Goal: Task Accomplishment & Management: Use online tool/utility

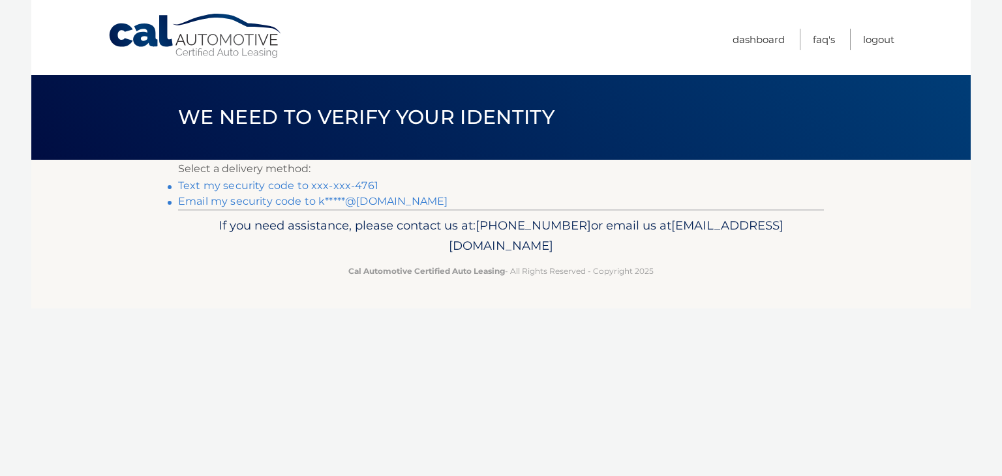
click at [217, 187] on link "Text my security code to xxx-xxx-4761" at bounding box center [278, 185] width 200 height 12
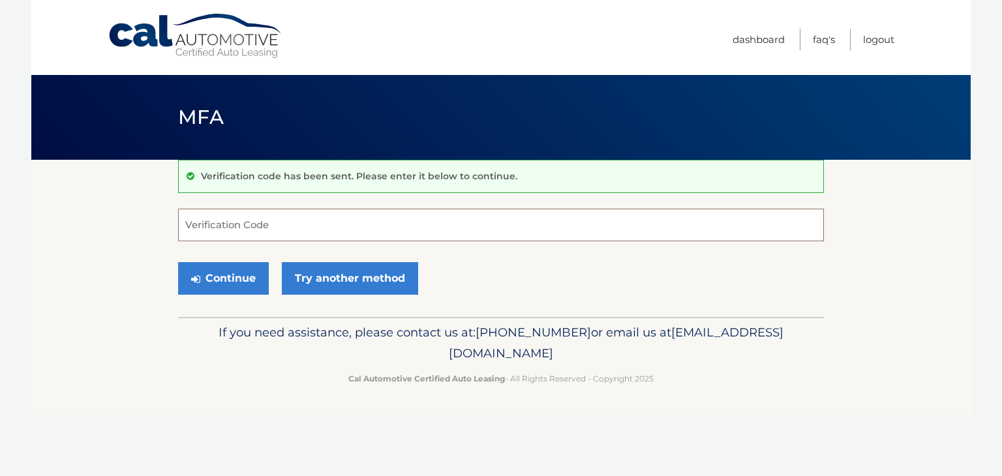
click at [245, 228] on input "Verification Code" at bounding box center [501, 225] width 646 height 33
click at [236, 229] on input "Verification Code" at bounding box center [501, 225] width 646 height 33
type input "948561"
click at [235, 283] on button "Continue" at bounding box center [223, 278] width 91 height 33
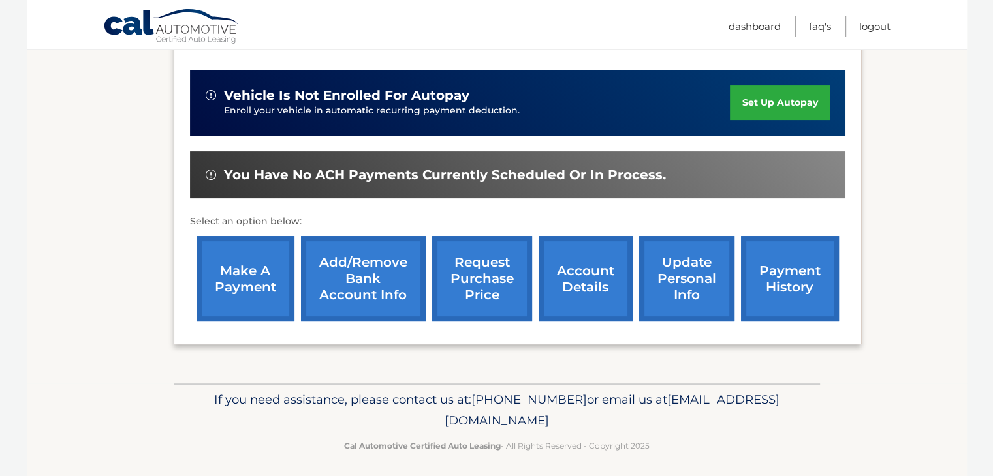
scroll to position [332, 0]
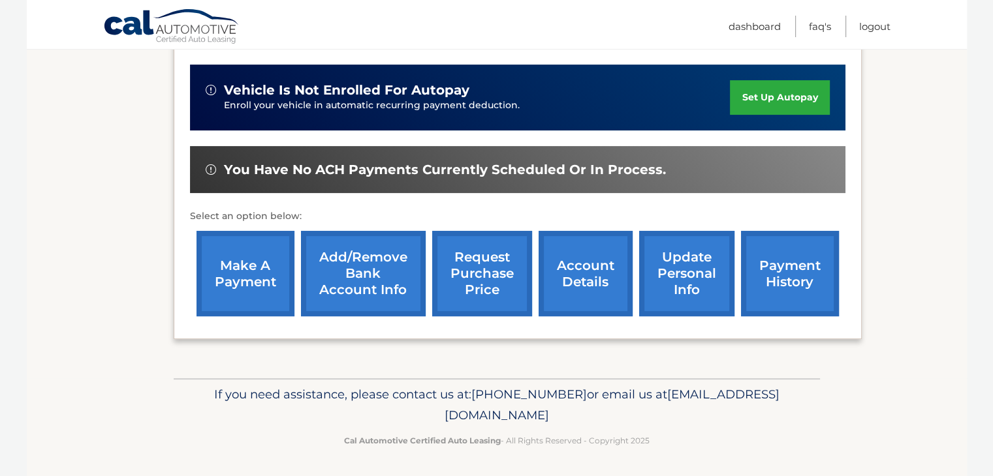
click at [235, 280] on link "make a payment" at bounding box center [245, 273] width 98 height 85
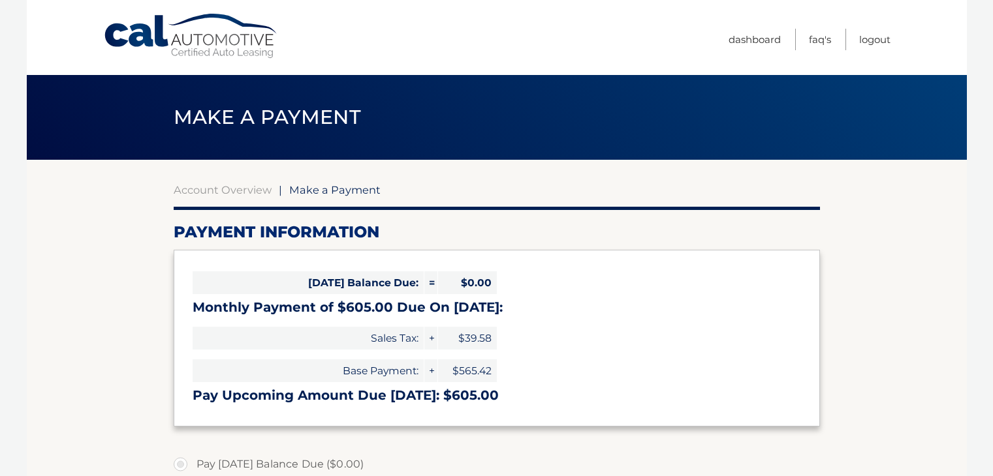
select select "ZTNjNmYwZDctOWU0OS00ODMxLTg2YjEtMGIzODQxYmViODE0"
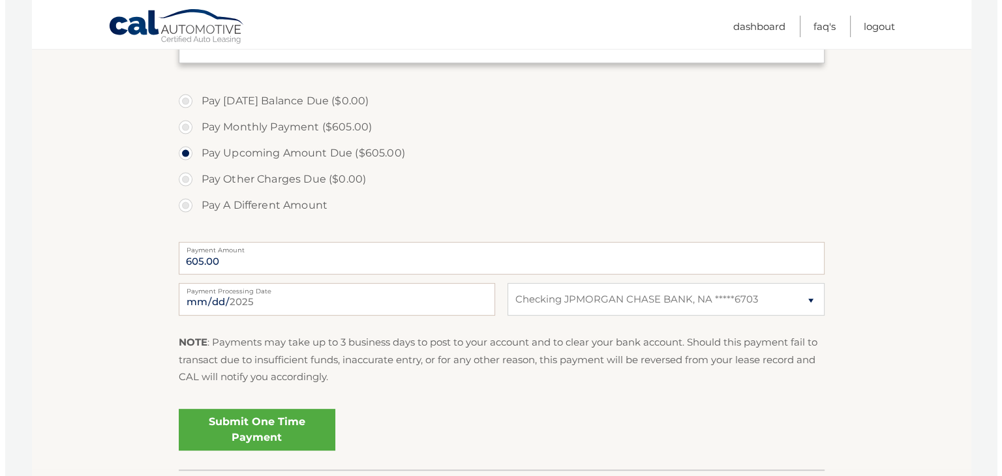
scroll to position [392, 0]
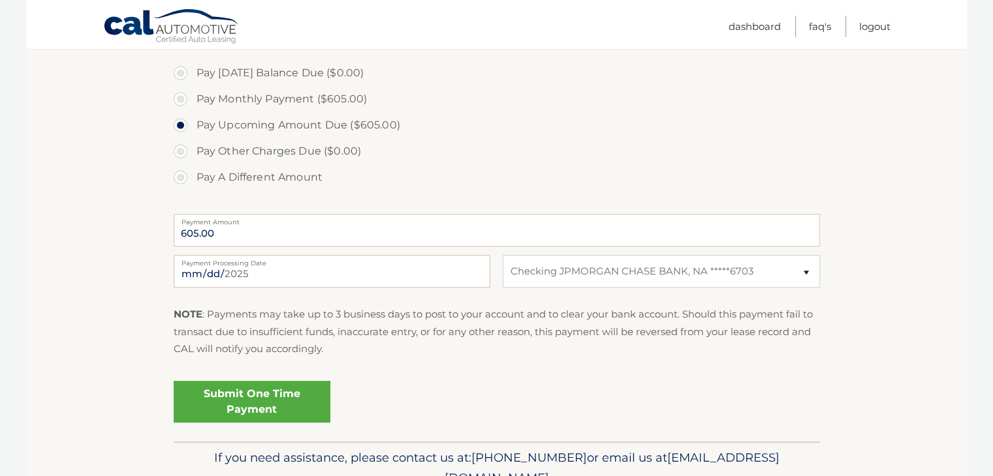
click at [253, 405] on link "Submit One Time Payment" at bounding box center [252, 402] width 157 height 42
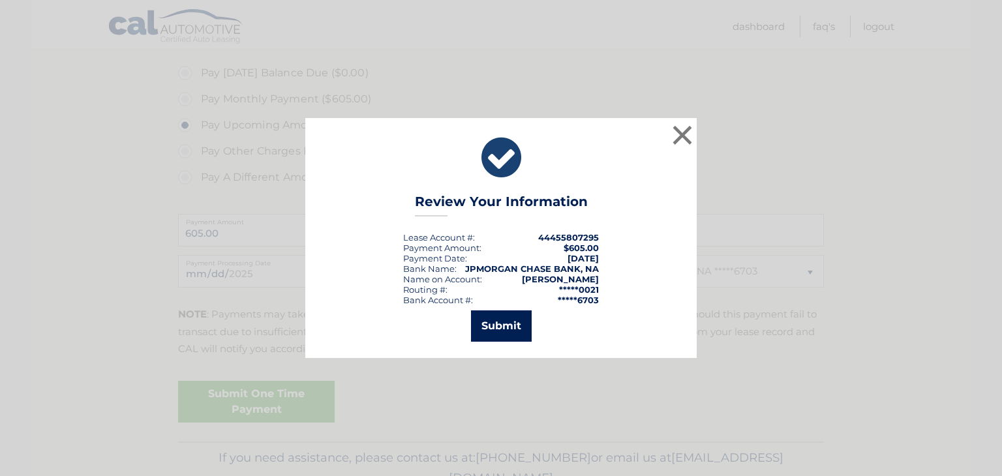
click at [498, 330] on button "Submit" at bounding box center [501, 326] width 61 height 31
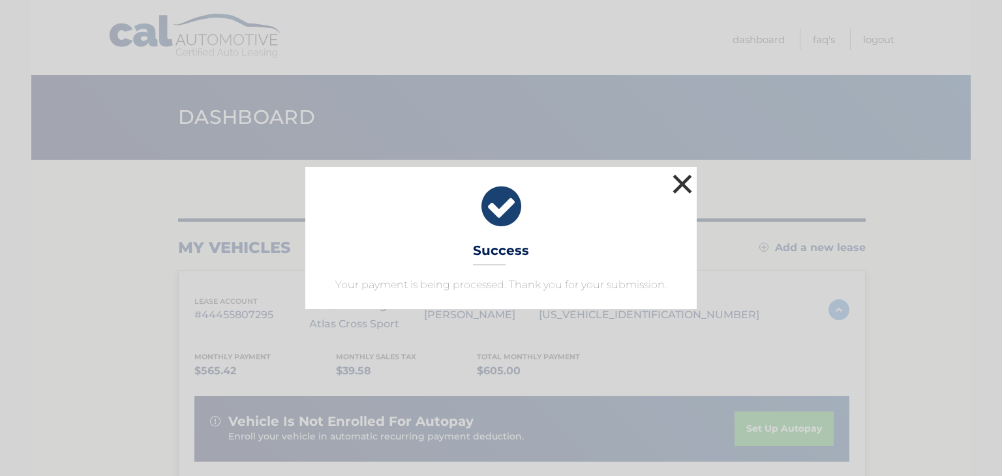
click at [675, 183] on button "×" at bounding box center [683, 184] width 26 height 26
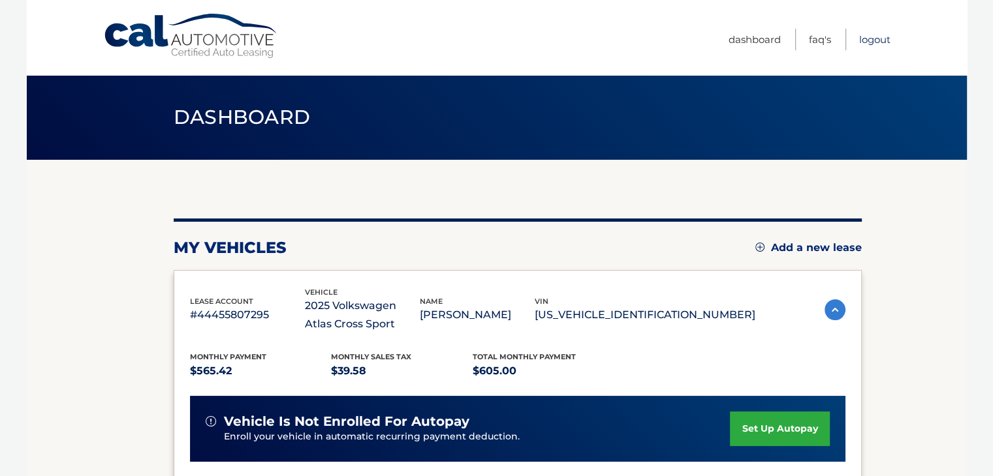
click at [881, 40] on link "Logout" at bounding box center [874, 40] width 31 height 22
